Goal: Transaction & Acquisition: Purchase product/service

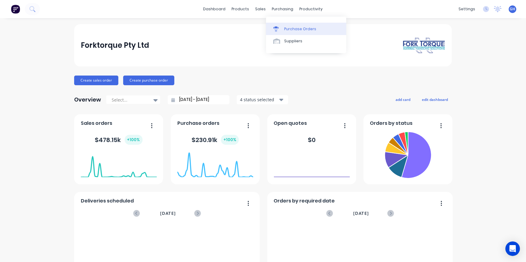
click at [303, 27] on div "Purchase Orders" at bounding box center [300, 28] width 32 height 5
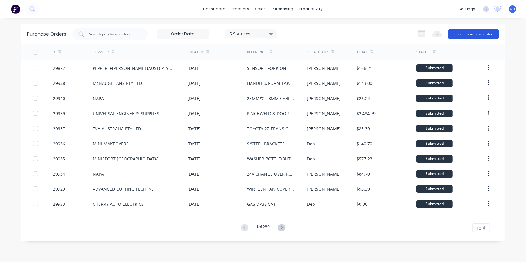
click at [469, 31] on button "Create purchase order" at bounding box center [473, 34] width 51 height 10
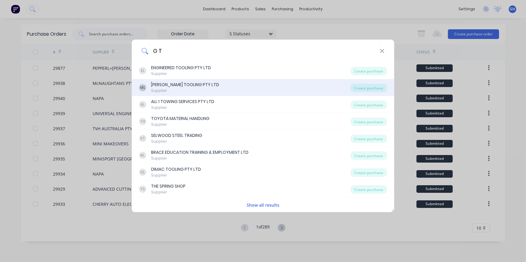
type input "[PERSON_NAME]"
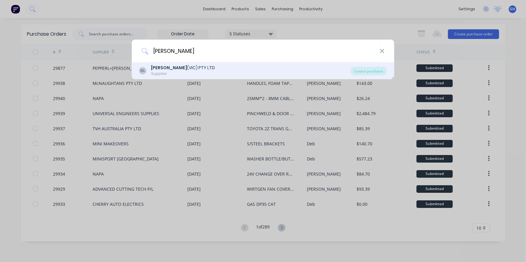
click at [166, 68] on b "[PERSON_NAME]" at bounding box center [169, 68] width 36 height 6
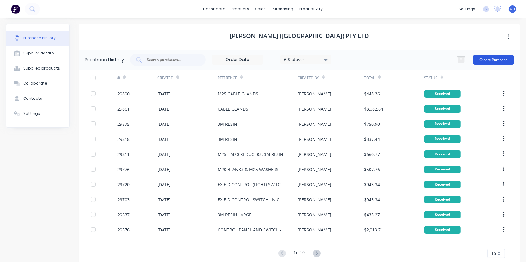
click at [495, 62] on button "Create Purchase" at bounding box center [493, 60] width 41 height 10
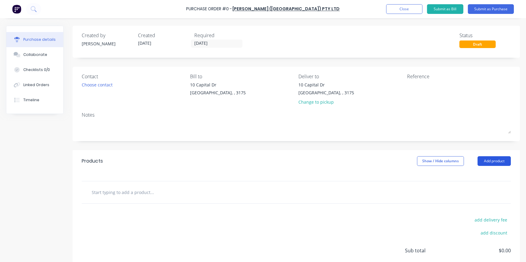
click at [488, 163] on button "Add product" at bounding box center [493, 161] width 33 height 10
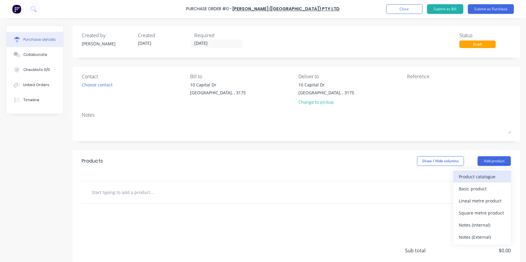
click at [475, 176] on div "Product catalogue" at bounding box center [482, 176] width 47 height 9
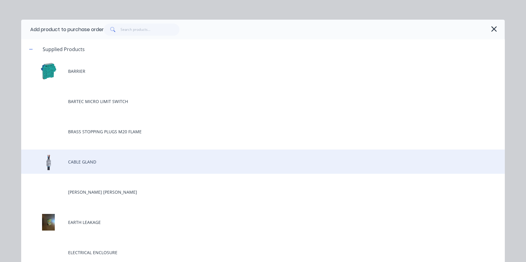
click at [72, 161] on div "CABLE GLAND" at bounding box center [262, 162] width 483 height 24
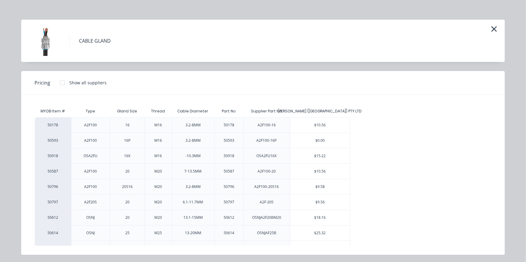
click at [329, 157] on div "$15.22" at bounding box center [320, 156] width 60 height 15
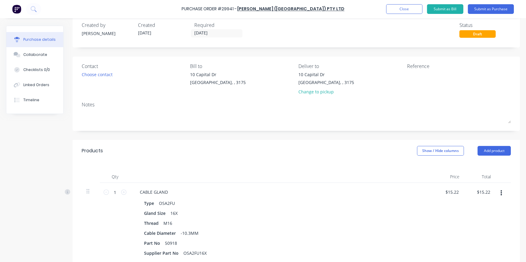
scroll to position [110, 0]
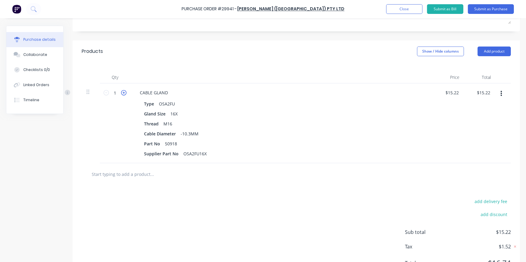
click at [124, 94] on icon at bounding box center [123, 92] width 5 height 5
type input "2"
type input "$30.44"
click at [124, 94] on icon at bounding box center [123, 92] width 5 height 5
type input "3"
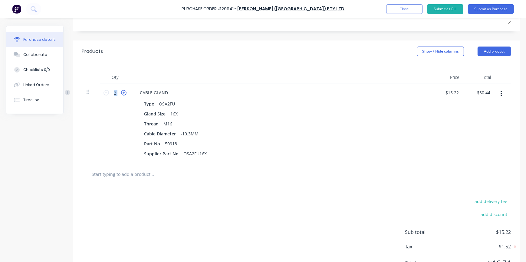
type input "$45.66"
click at [124, 94] on icon at bounding box center [123, 92] width 5 height 5
type input "4"
type input "$60.88"
click at [124, 94] on icon at bounding box center [123, 92] width 5 height 5
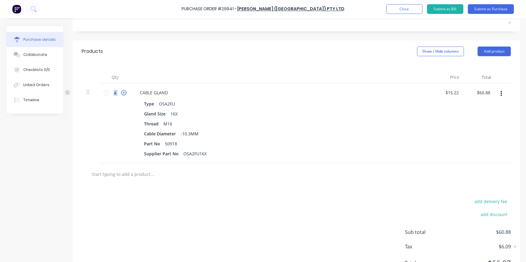
type input "5"
type input "$76.10"
click at [125, 94] on icon at bounding box center [123, 92] width 5 height 5
type input "6"
type input "$91.32"
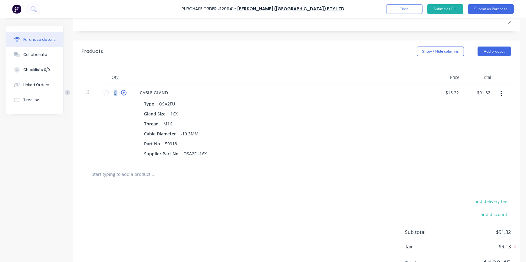
click at [125, 94] on icon at bounding box center [123, 92] width 5 height 5
type input "7"
type input "$106.54"
click at [125, 94] on icon at bounding box center [123, 92] width 5 height 5
type input "8"
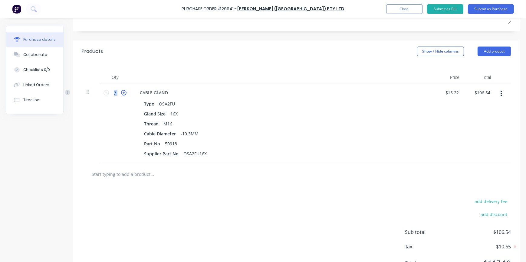
type input "$121.76"
click at [125, 94] on icon at bounding box center [123, 92] width 5 height 5
type input "9"
type input "$136.98"
click at [125, 94] on icon at bounding box center [123, 92] width 5 height 5
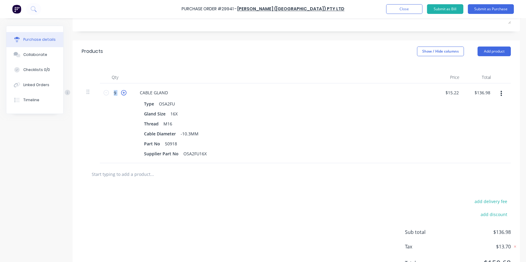
type input "10"
type input "$152.20"
click at [125, 94] on icon at bounding box center [123, 92] width 5 height 5
type input "11"
type input "$167.42"
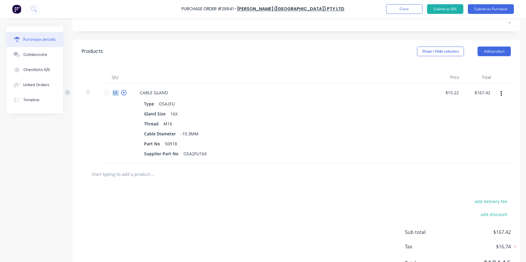
click at [125, 94] on icon at bounding box center [123, 92] width 5 height 5
type input "12"
type input "$182.64"
click at [125, 94] on icon at bounding box center [123, 92] width 5 height 5
type input "13"
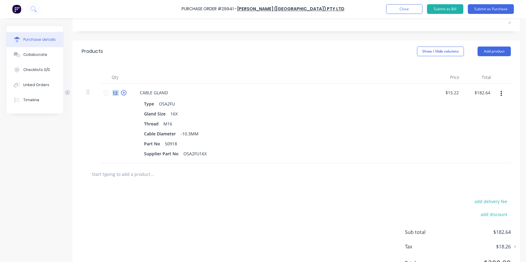
type input "$197.86"
click at [125, 94] on icon at bounding box center [123, 92] width 5 height 5
type input "14"
type input "$213.08"
click at [125, 94] on icon at bounding box center [123, 92] width 5 height 5
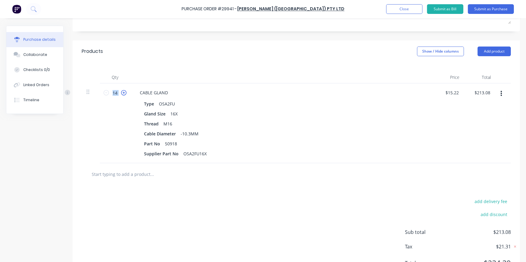
type input "15"
type input "$228.30"
click at [125, 94] on icon at bounding box center [123, 92] width 5 height 5
type input "16"
type input "$243.52"
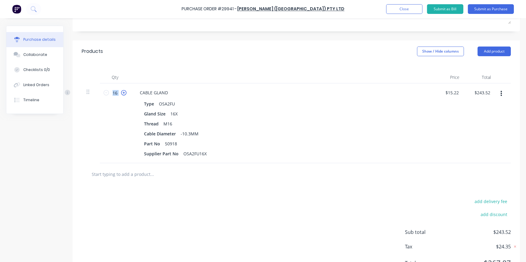
click at [125, 94] on icon at bounding box center [123, 92] width 5 height 5
type input "17"
type input "$258.74"
click at [125, 94] on icon at bounding box center [123, 92] width 5 height 5
type input "18"
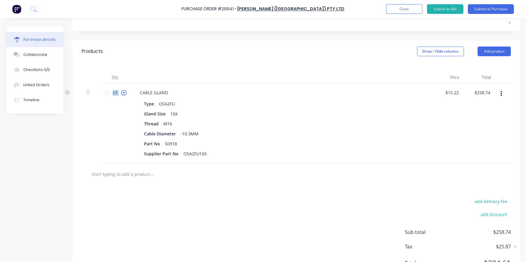
type input "$273.96"
click at [125, 94] on icon at bounding box center [123, 92] width 5 height 5
type input "19"
type input "$289.18"
click at [125, 94] on icon at bounding box center [123, 92] width 5 height 5
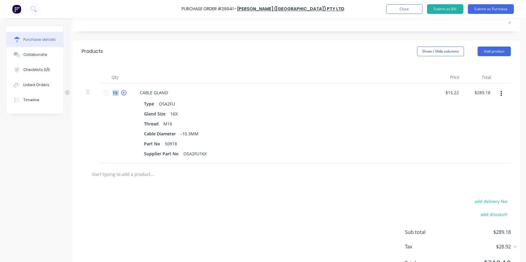
type input "20"
type input "$304.40"
click at [125, 94] on icon at bounding box center [123, 92] width 5 height 5
type input "21"
type input "$319.62"
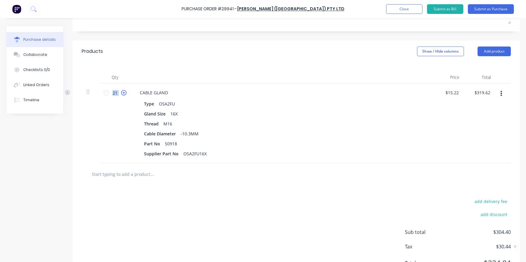
click at [125, 94] on icon at bounding box center [123, 92] width 5 height 5
type input "22"
type input "$334.84"
click at [125, 94] on icon at bounding box center [123, 92] width 5 height 5
type input "23"
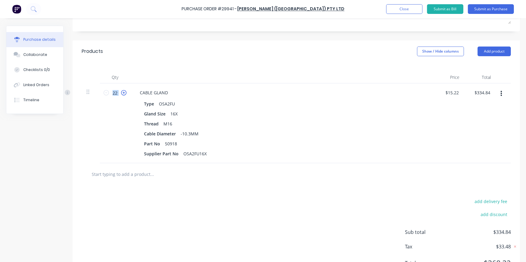
type input "$350.06"
click at [125, 94] on icon at bounding box center [123, 92] width 5 height 5
type input "24"
type input "$365.28"
click at [125, 94] on icon at bounding box center [123, 92] width 5 height 5
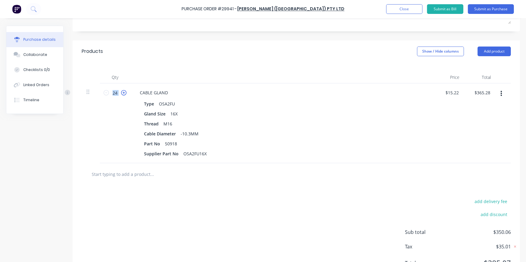
type input "25"
type input "$380.50"
click at [125, 94] on icon at bounding box center [123, 92] width 5 height 5
type input "26"
type input "$395.72"
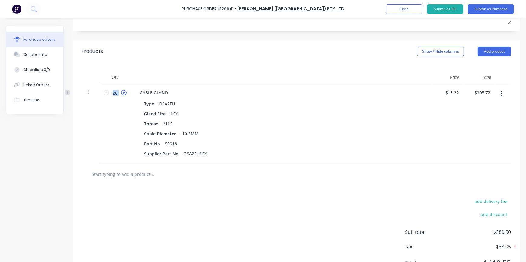
click at [125, 94] on icon at bounding box center [123, 92] width 5 height 5
type input "27"
type input "$410.94"
click at [125, 94] on icon at bounding box center [123, 92] width 5 height 5
type input "28"
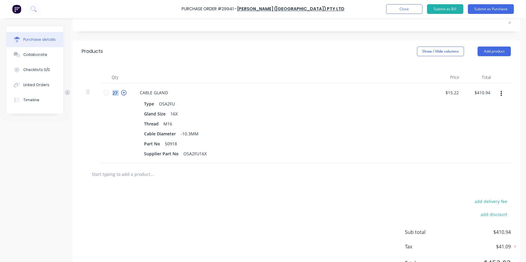
type input "$426.16"
click at [125, 94] on icon at bounding box center [123, 92] width 5 height 5
type input "29"
type input "$441.38"
click at [125, 94] on icon at bounding box center [123, 92] width 5 height 5
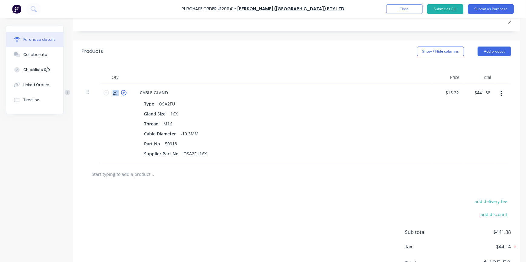
type input "30"
type input "$456.60"
click at [108, 94] on icon at bounding box center [105, 92] width 5 height 5
type input "29"
type input "$441.38"
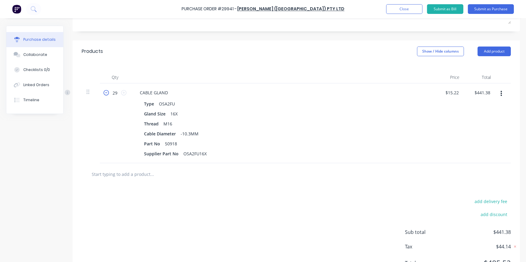
click at [108, 94] on icon at bounding box center [105, 92] width 5 height 5
type input "28"
type input "$426.16"
click at [108, 94] on icon at bounding box center [105, 92] width 5 height 5
type input "27"
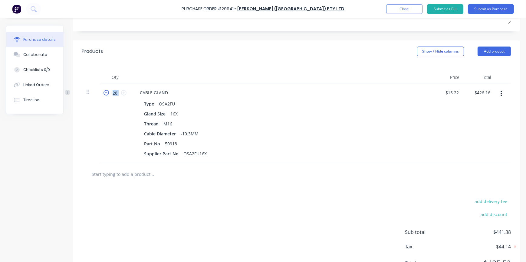
type input "$410.94"
click at [108, 94] on icon at bounding box center [105, 92] width 5 height 5
type input "26"
type input "$395.72"
click at [107, 94] on icon at bounding box center [105, 92] width 5 height 5
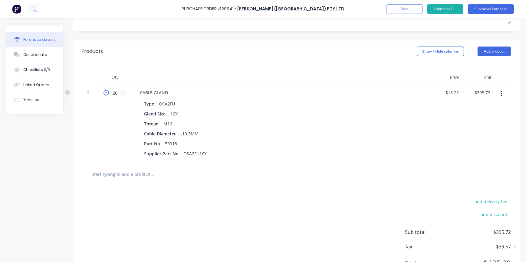
type input "25"
type input "$380.50"
click at [107, 94] on icon at bounding box center [105, 92] width 5 height 5
type input "24"
type input "$365.28"
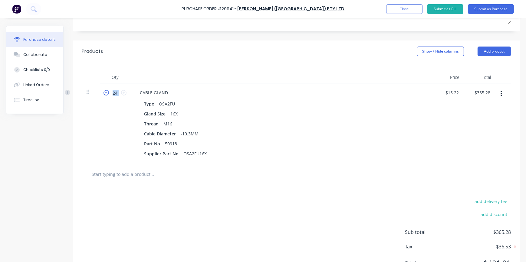
click at [107, 94] on icon at bounding box center [105, 92] width 5 height 5
type input "23"
type input "$350.06"
click at [107, 94] on icon at bounding box center [105, 92] width 5 height 5
type input "22"
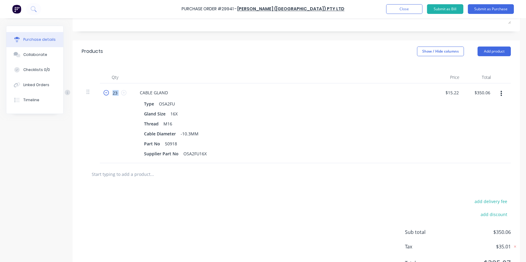
type input "$334.84"
click at [107, 94] on icon at bounding box center [105, 92] width 5 height 5
type input "21"
type input "$319.62"
click at [107, 94] on icon at bounding box center [105, 92] width 5 height 5
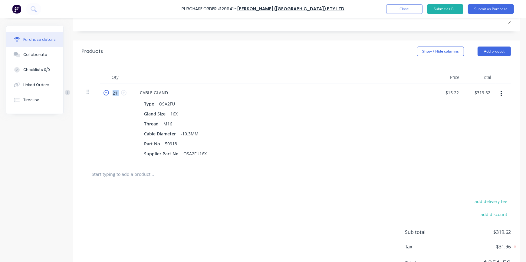
type input "20"
type input "$304.40"
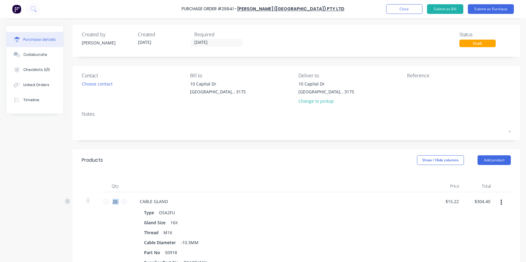
scroll to position [0, 0]
click at [124, 205] on icon at bounding box center [123, 202] width 5 height 5
type input "21"
type input "$319.62"
click at [124, 205] on icon at bounding box center [123, 202] width 5 height 5
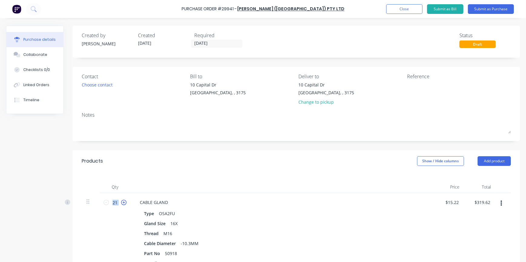
type input "22"
type input "$334.84"
click at [124, 205] on icon at bounding box center [123, 202] width 5 height 5
type input "23"
type input "$350.06"
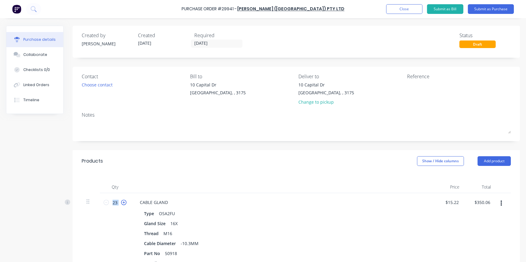
click at [124, 205] on icon at bounding box center [123, 202] width 5 height 5
type input "24"
type input "$365.28"
click at [124, 205] on icon at bounding box center [123, 202] width 5 height 5
type input "25"
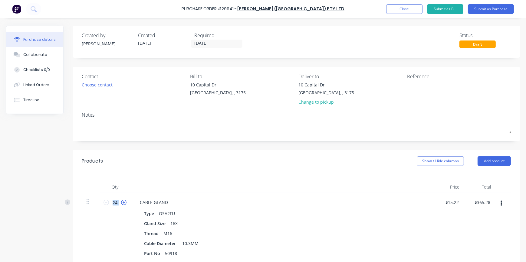
type input "$380.50"
click at [124, 205] on icon at bounding box center [123, 202] width 5 height 5
type input "26"
type input "$395.72"
click at [124, 205] on icon at bounding box center [123, 202] width 5 height 5
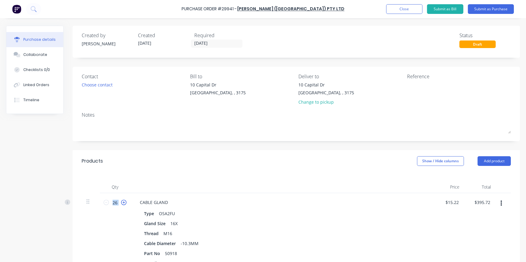
type input "27"
type input "$410.94"
click at [124, 205] on icon at bounding box center [123, 202] width 5 height 5
type input "28"
type input "$426.16"
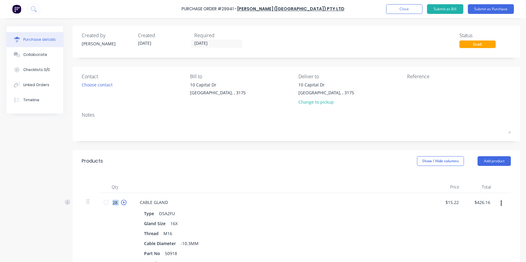
click at [124, 205] on icon at bounding box center [123, 202] width 5 height 5
type input "29"
type input "$441.38"
click at [124, 205] on icon at bounding box center [123, 202] width 5 height 5
type input "30"
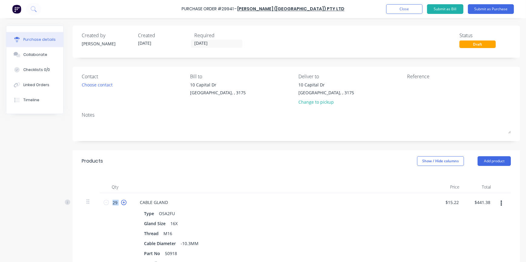
type input "$456.60"
click at [123, 205] on icon at bounding box center [123, 202] width 5 height 5
type input "31"
type input "$471.82"
click at [123, 205] on icon at bounding box center [123, 202] width 5 height 5
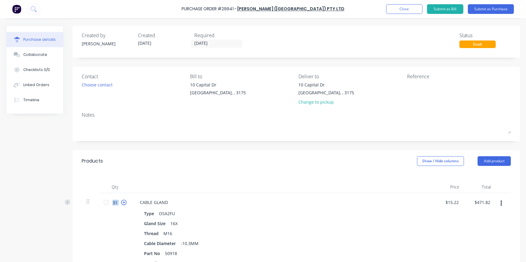
type input "32"
type input "$487.04"
click at [123, 205] on icon at bounding box center [123, 202] width 5 height 5
type input "33"
type input "$502.26"
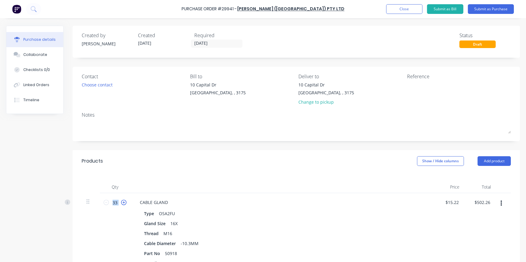
click at [123, 205] on icon at bounding box center [123, 202] width 5 height 5
type input "34"
type input "$517.48"
click at [123, 205] on icon at bounding box center [123, 202] width 5 height 5
type input "35"
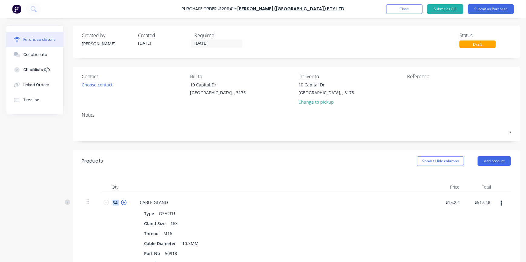
type input "$532.70"
click at [124, 205] on icon at bounding box center [123, 202] width 5 height 5
type input "36"
type input "$547.92"
click at [124, 205] on icon at bounding box center [123, 202] width 5 height 5
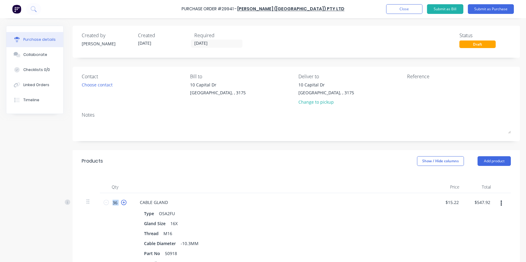
type input "37"
type input "$563.14"
click at [124, 205] on icon at bounding box center [123, 202] width 5 height 5
type input "38"
type input "$578.36"
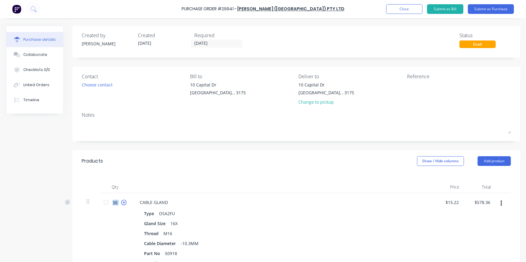
click at [125, 203] on icon at bounding box center [123, 202] width 5 height 5
type input "39"
type input "$593.58"
click at [125, 203] on icon at bounding box center [123, 202] width 5 height 5
type input "40"
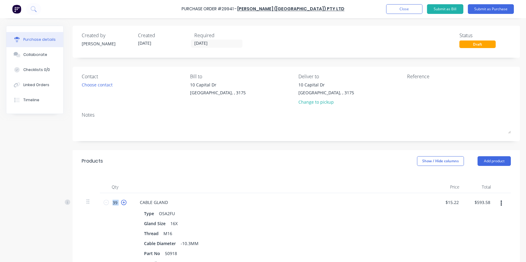
type input "$608.80"
click at [415, 82] on textarea at bounding box center [445, 89] width 76 height 14
type textarea "m"
type textarea "M"
type textarea "LARGE M16 GLANDS"
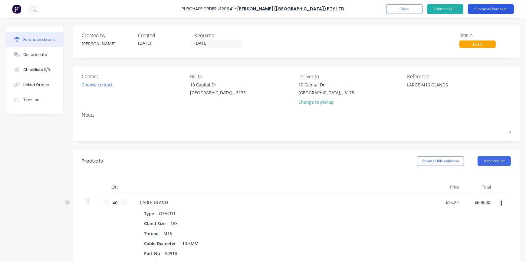
type textarea "x"
type textarea "LARGE M16 GLANDS"
click at [484, 10] on button "Submit as Purchase" at bounding box center [491, 9] width 46 height 10
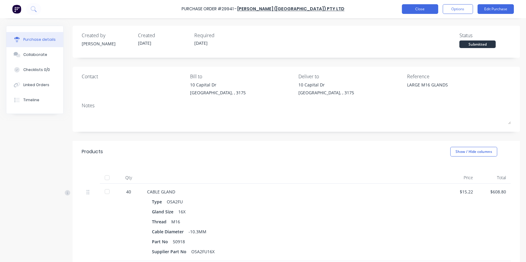
click at [424, 11] on button "Close" at bounding box center [420, 9] width 36 height 10
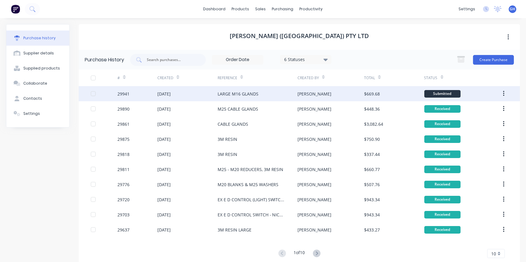
click at [306, 94] on div "[PERSON_NAME]" at bounding box center [314, 94] width 34 height 6
type textarea "x"
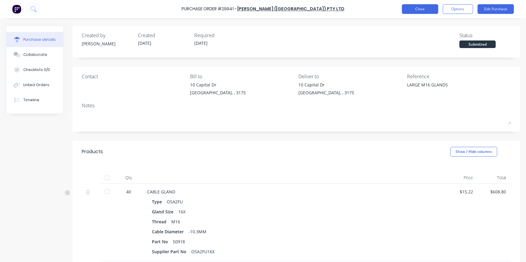
click at [432, 12] on button "Close" at bounding box center [420, 9] width 36 height 10
